Goal: Find specific page/section: Find specific page/section

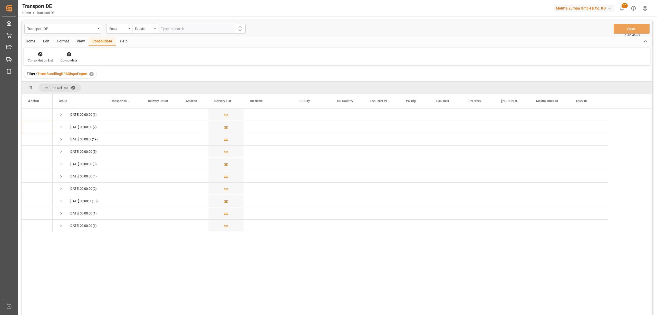
click at [141, 31] on div "Equals" at bounding box center [143, 28] width 17 height 6
click at [152, 87] on div "Starts with" at bounding box center [171, 84] width 77 height 11
type input "GB"
click at [242, 28] on icon "search button" at bounding box center [240, 29] width 6 height 6
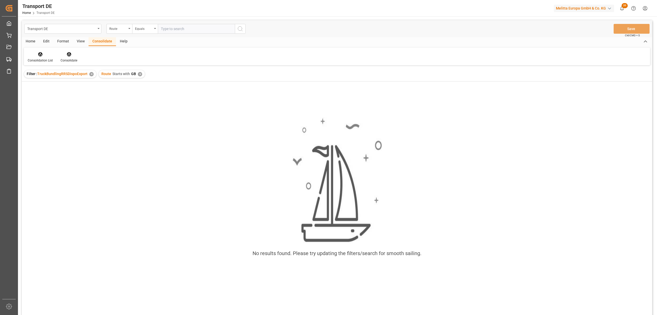
click at [139, 72] on div "✕" at bounding box center [140, 74] width 4 height 4
